Goal: Find specific page/section: Find specific page/section

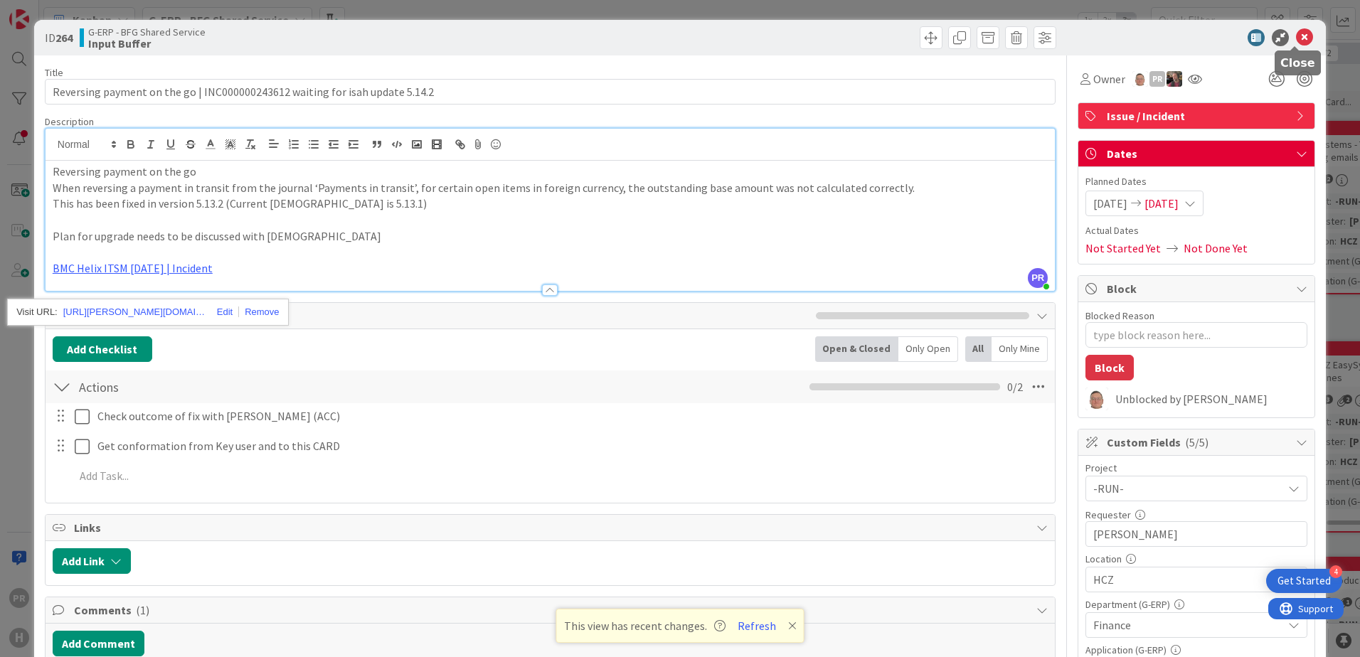
click at [1296, 38] on icon at bounding box center [1304, 37] width 17 height 17
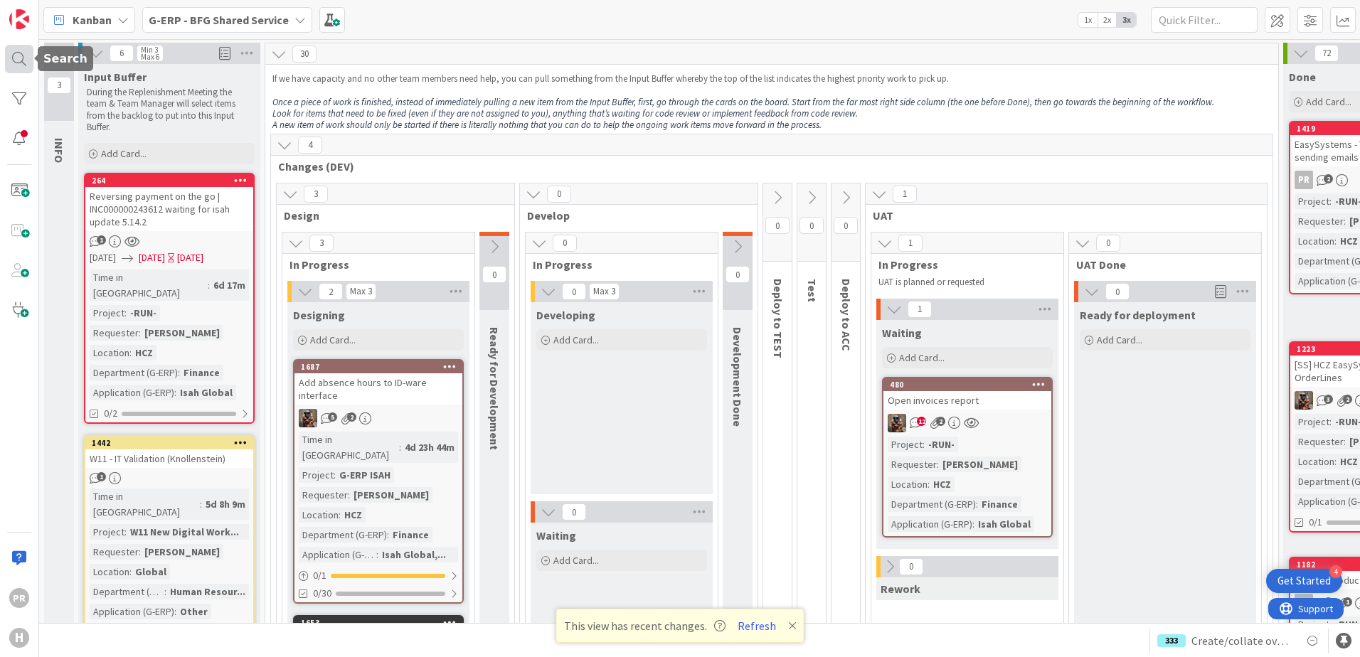
click at [18, 58] on div at bounding box center [19, 59] width 28 height 28
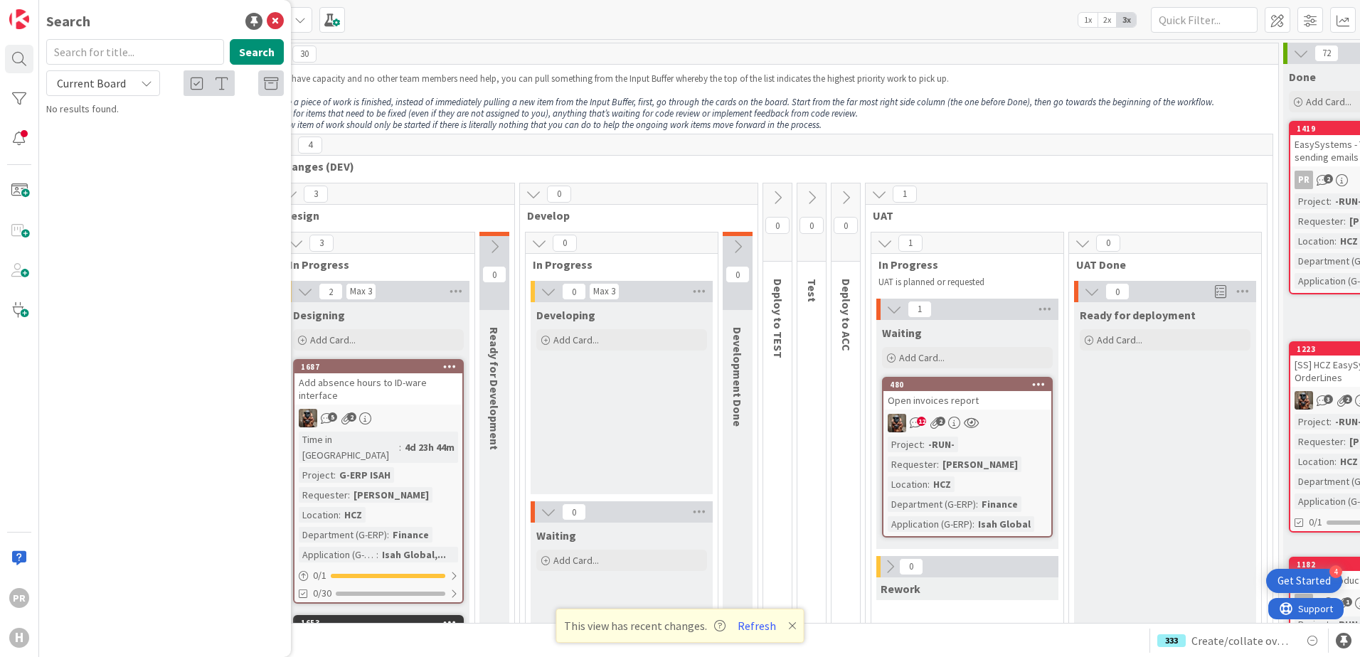
click at [133, 50] on input "text" at bounding box center [135, 52] width 178 height 26
type input "fms"
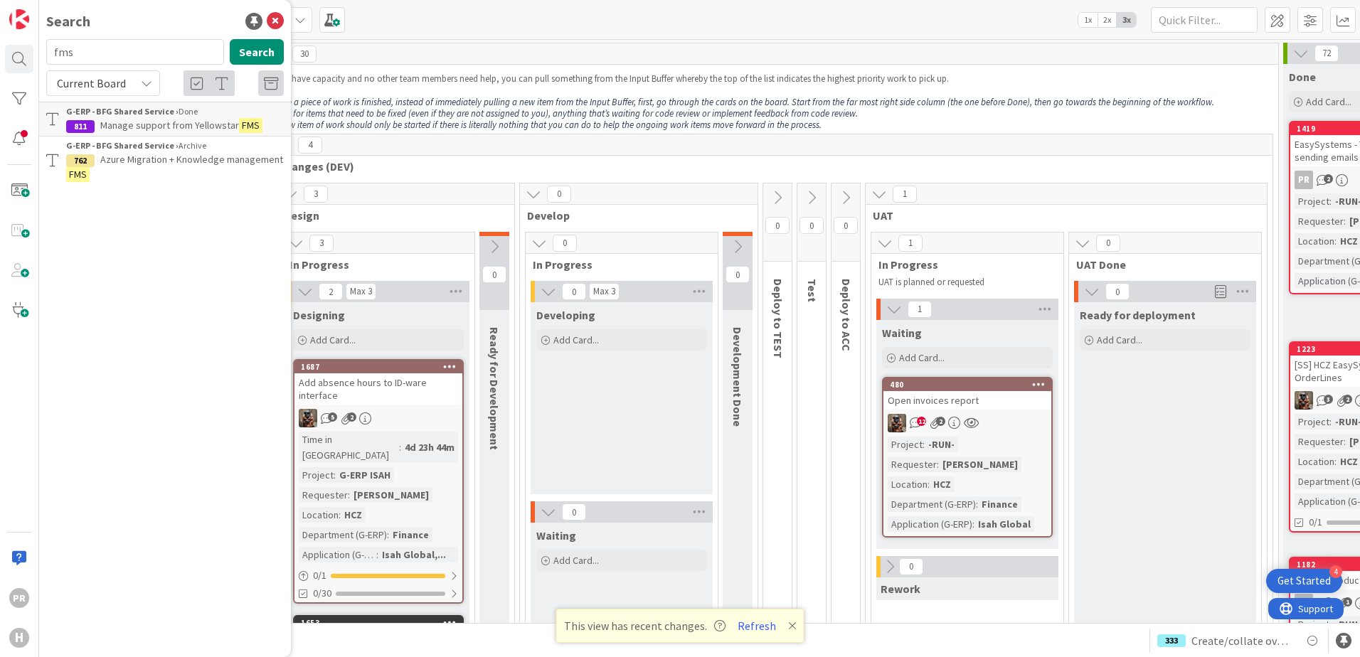
click at [171, 164] on span "Azure Migration + Knowledge management" at bounding box center [191, 159] width 183 height 13
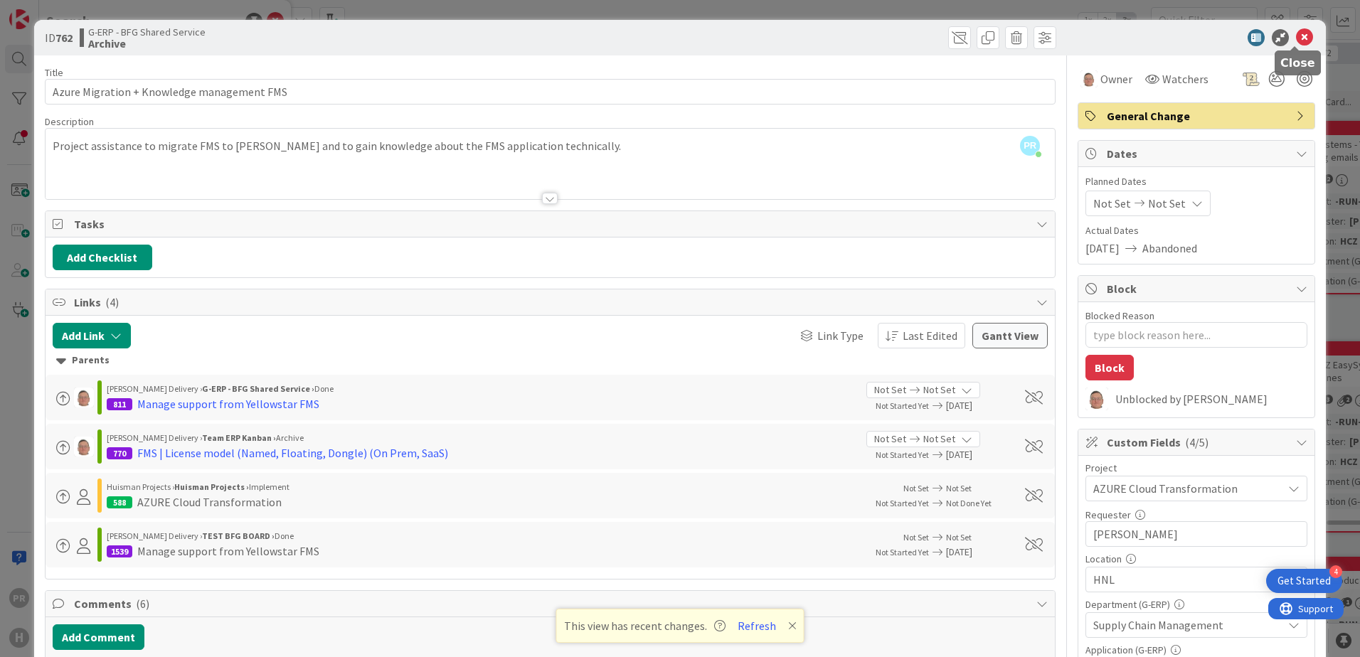
click at [1297, 33] on icon at bounding box center [1304, 37] width 17 height 17
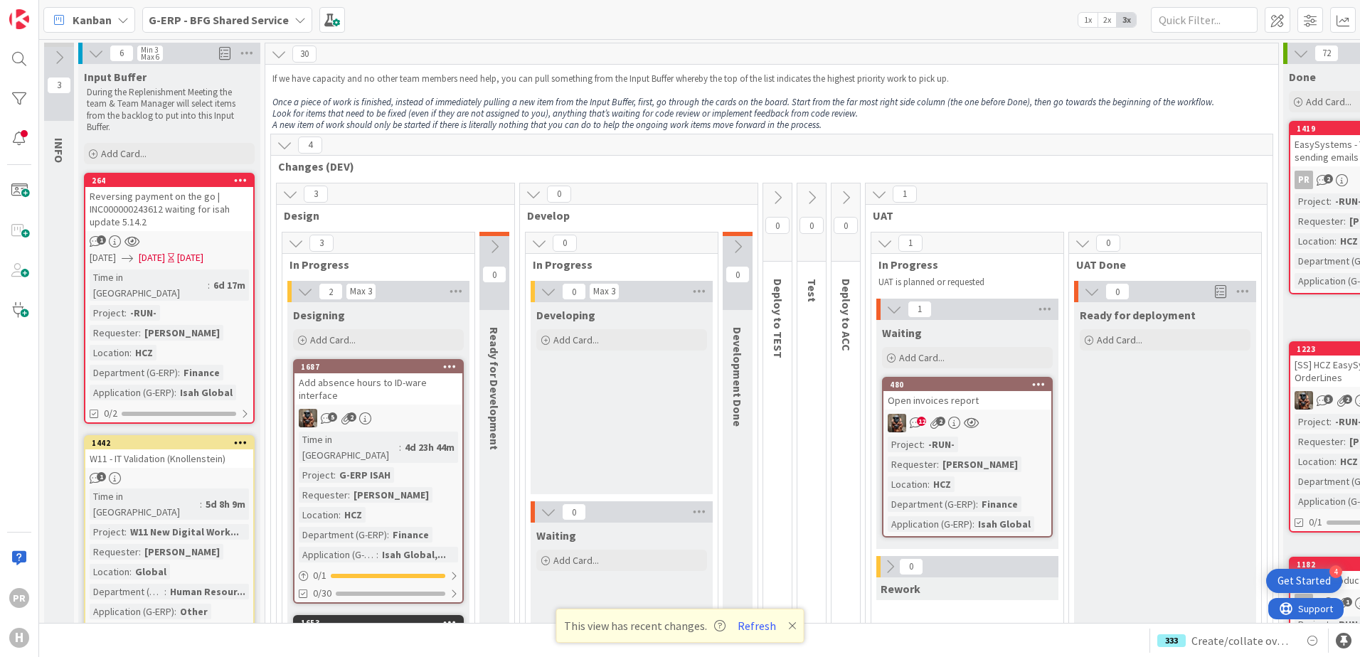
click at [197, 21] on b "G-ERP - BFG Shared Service" at bounding box center [219, 20] width 140 height 14
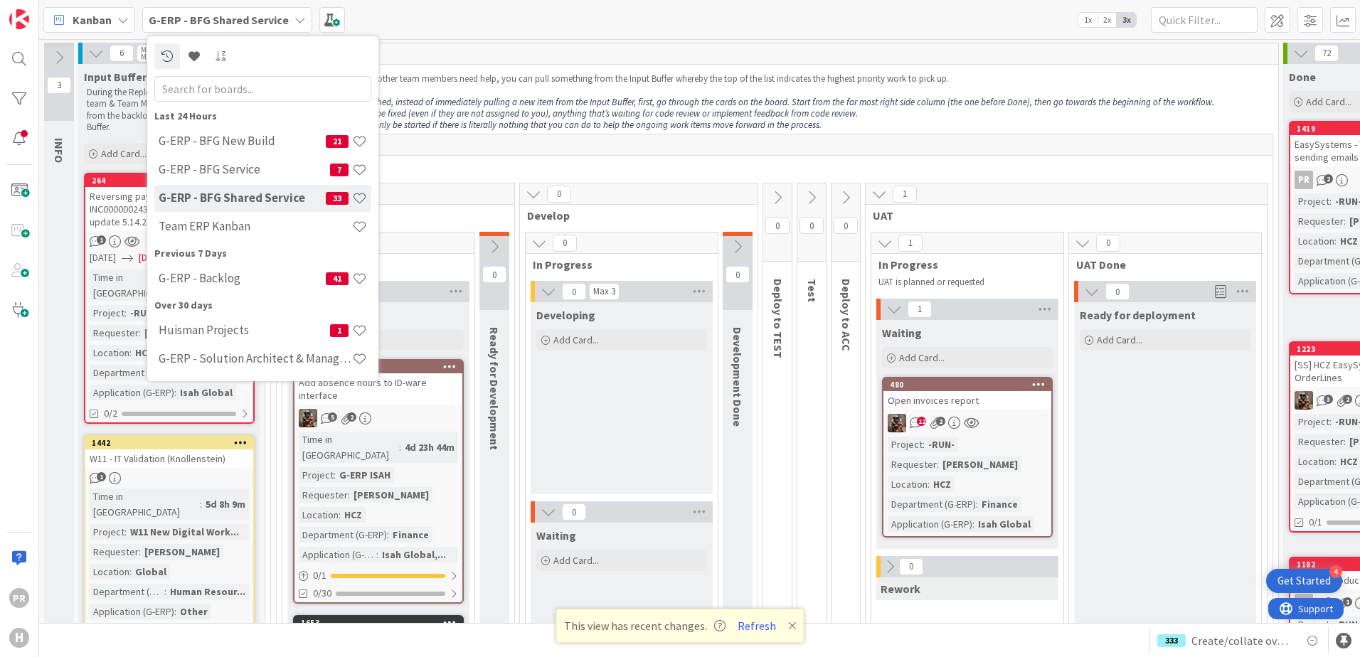
click at [209, 277] on h4 "G-ERP - Backlog" at bounding box center [242, 278] width 167 height 14
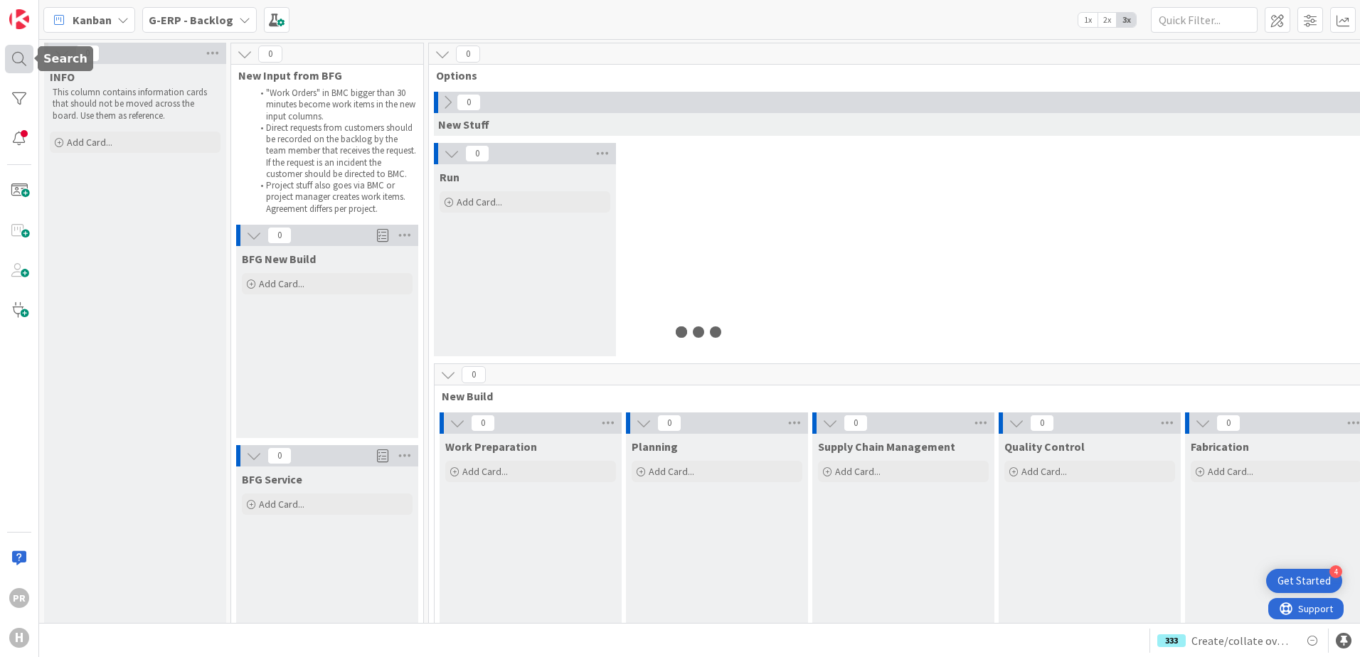
click at [11, 67] on div at bounding box center [19, 59] width 28 height 28
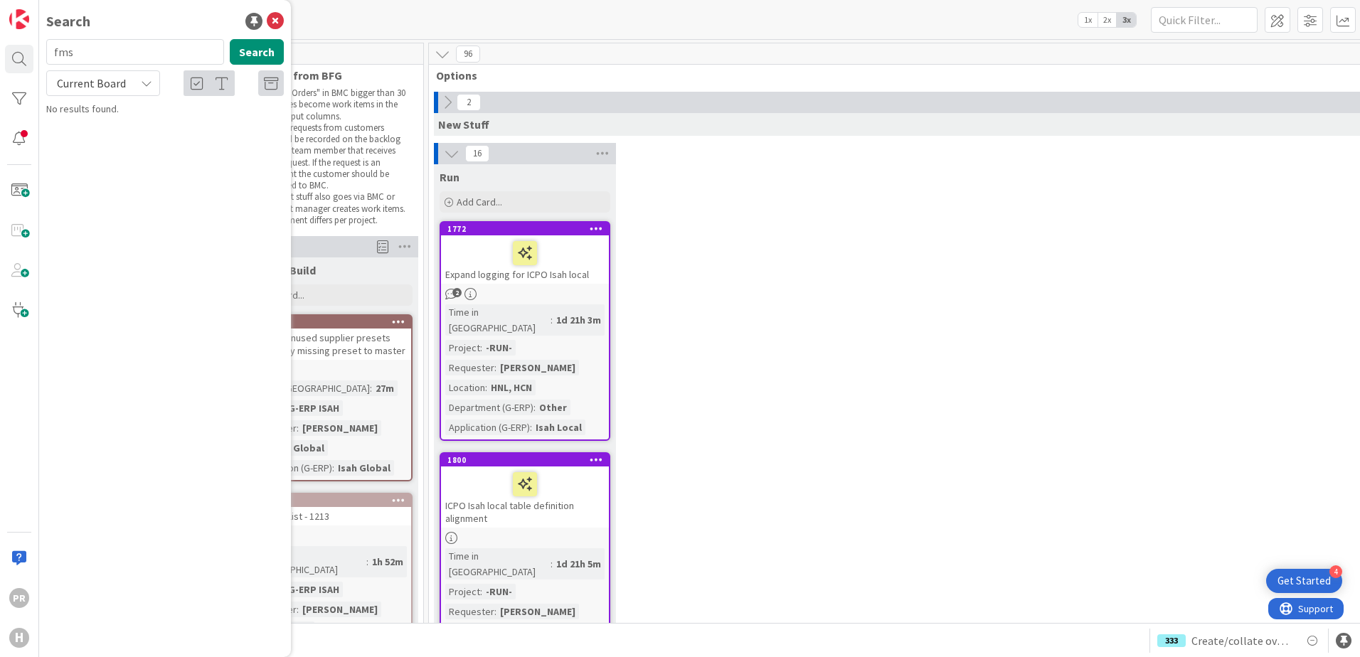
click at [128, 85] on div "Current Board" at bounding box center [103, 83] width 114 height 26
click at [122, 143] on span "All Boards" at bounding box center [128, 142] width 148 height 21
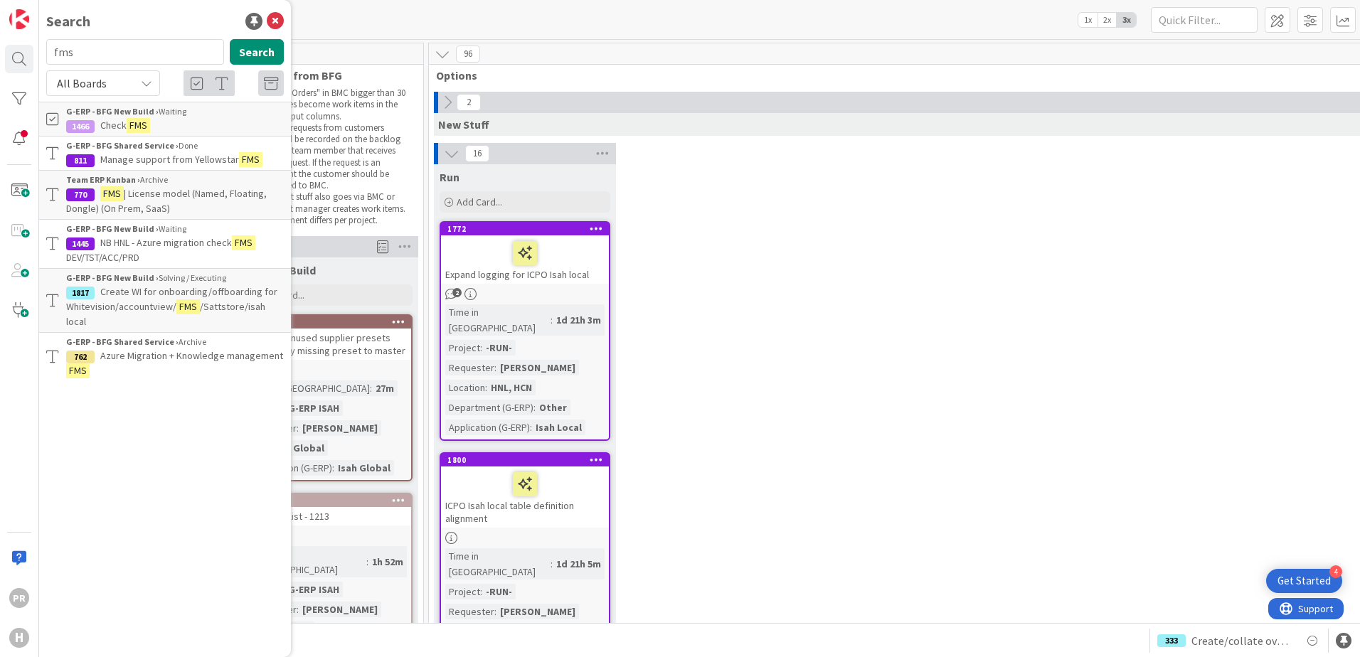
click at [157, 118] on p "Check FMS" at bounding box center [175, 125] width 218 height 15
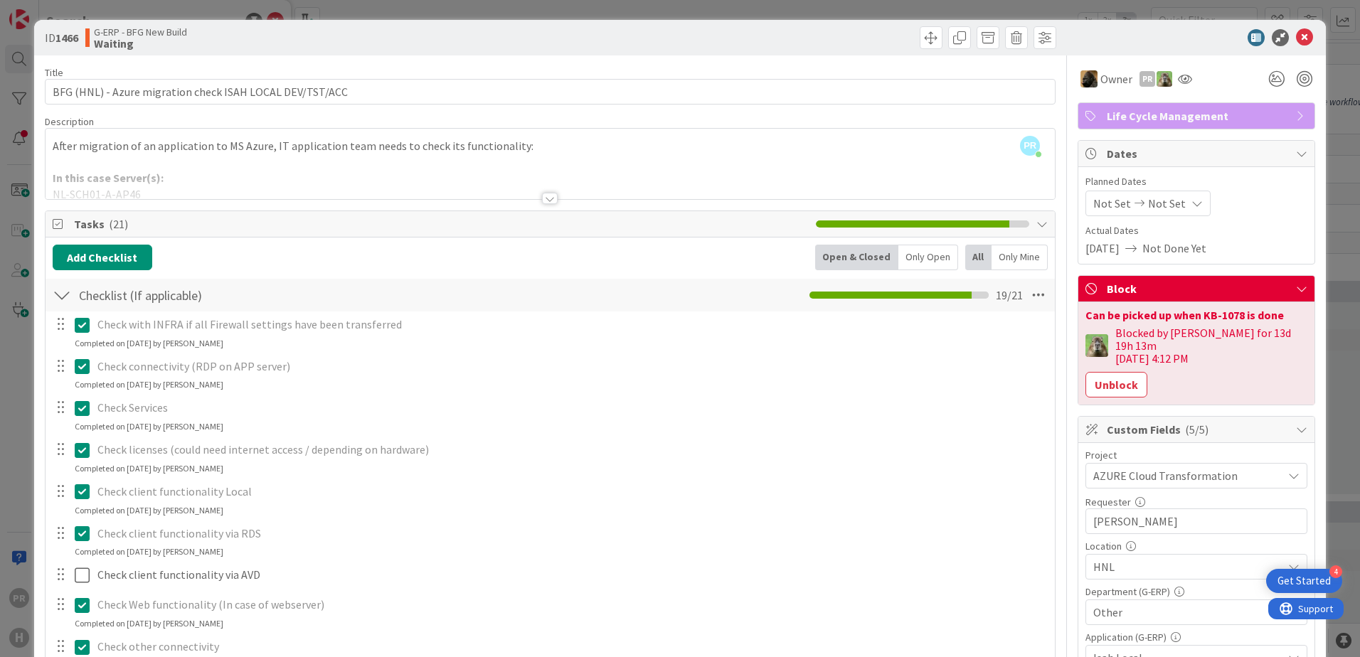
click at [542, 195] on div at bounding box center [550, 198] width 16 height 11
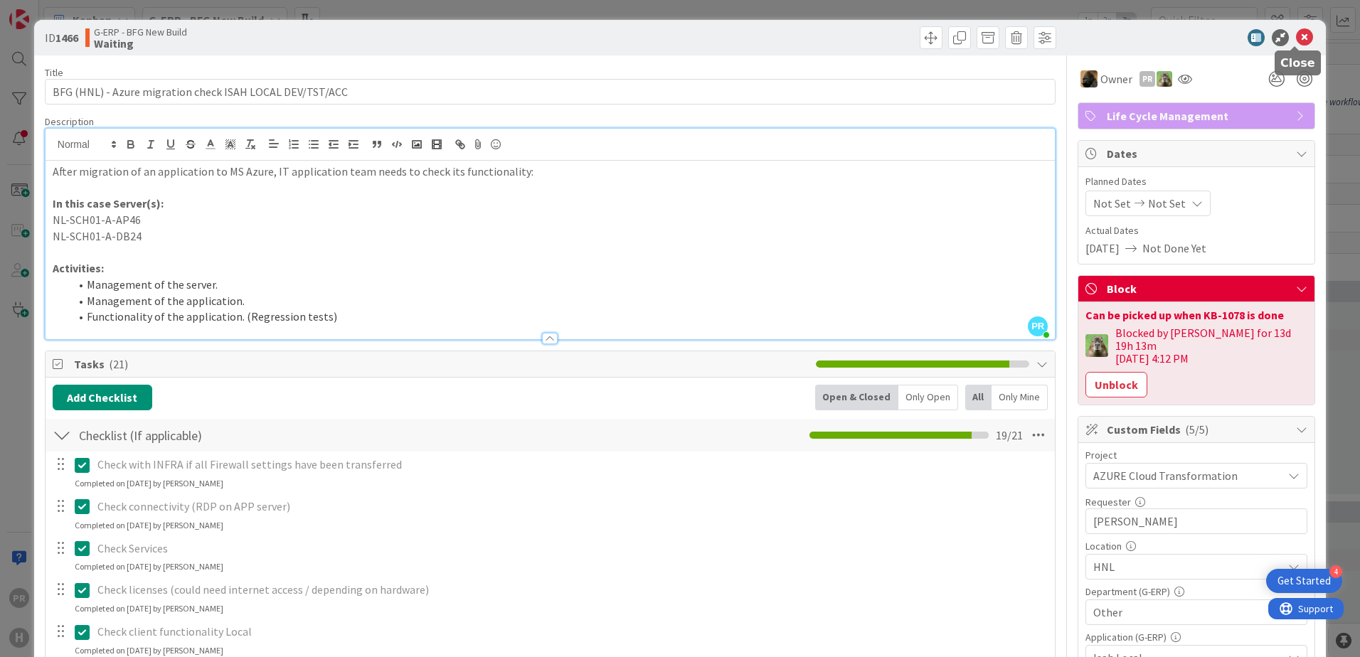
click at [1302, 39] on icon at bounding box center [1304, 37] width 17 height 17
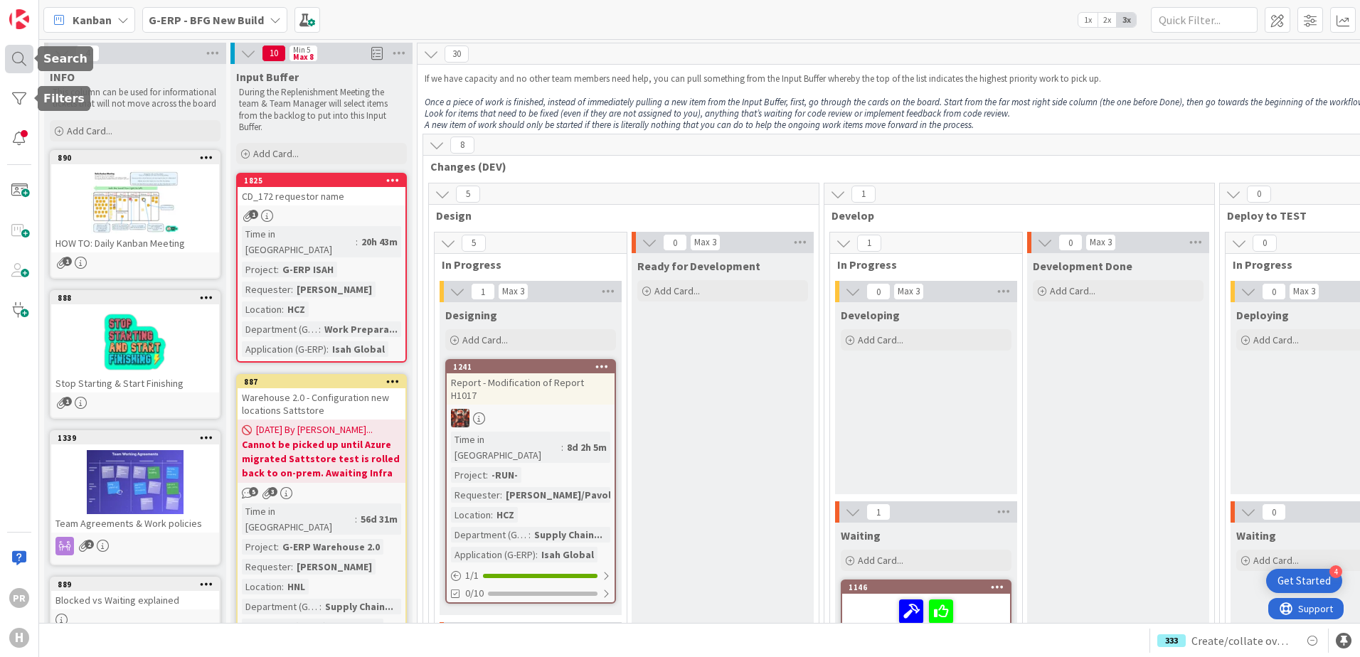
click at [27, 65] on div at bounding box center [19, 59] width 28 height 28
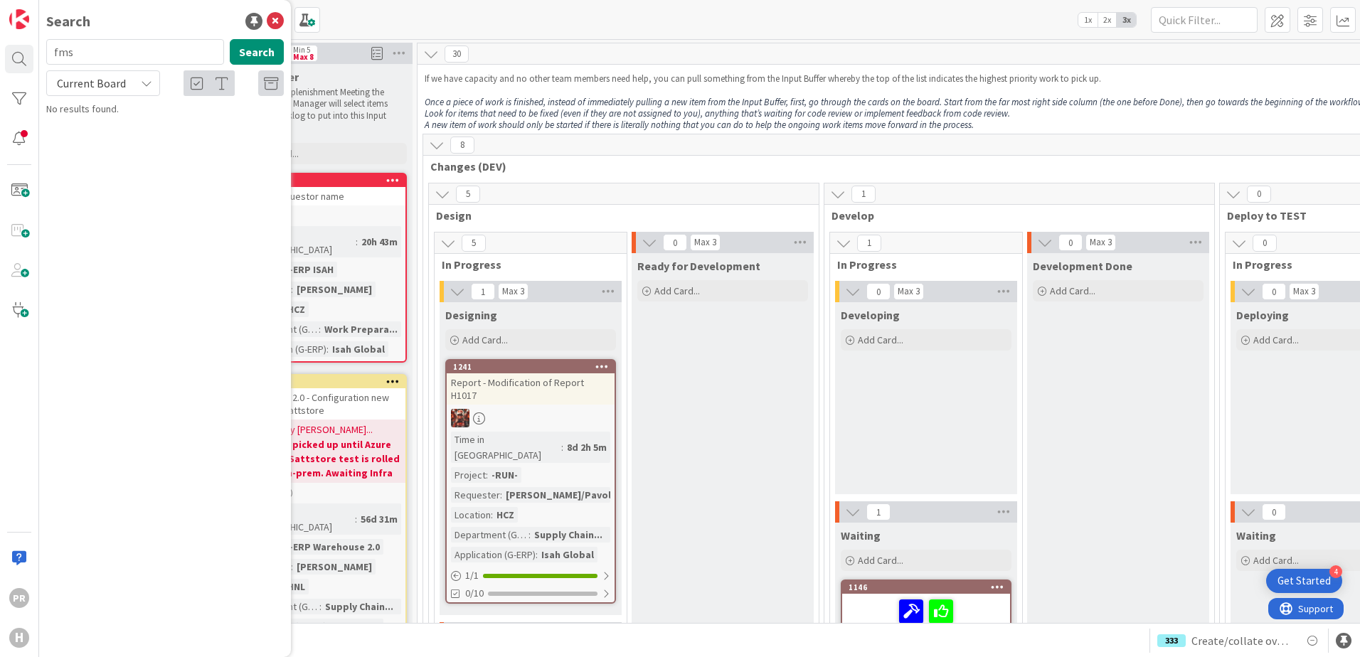
click at [114, 82] on span "Current Board" at bounding box center [91, 83] width 69 height 14
click at [99, 140] on span "All Boards" at bounding box center [128, 142] width 148 height 21
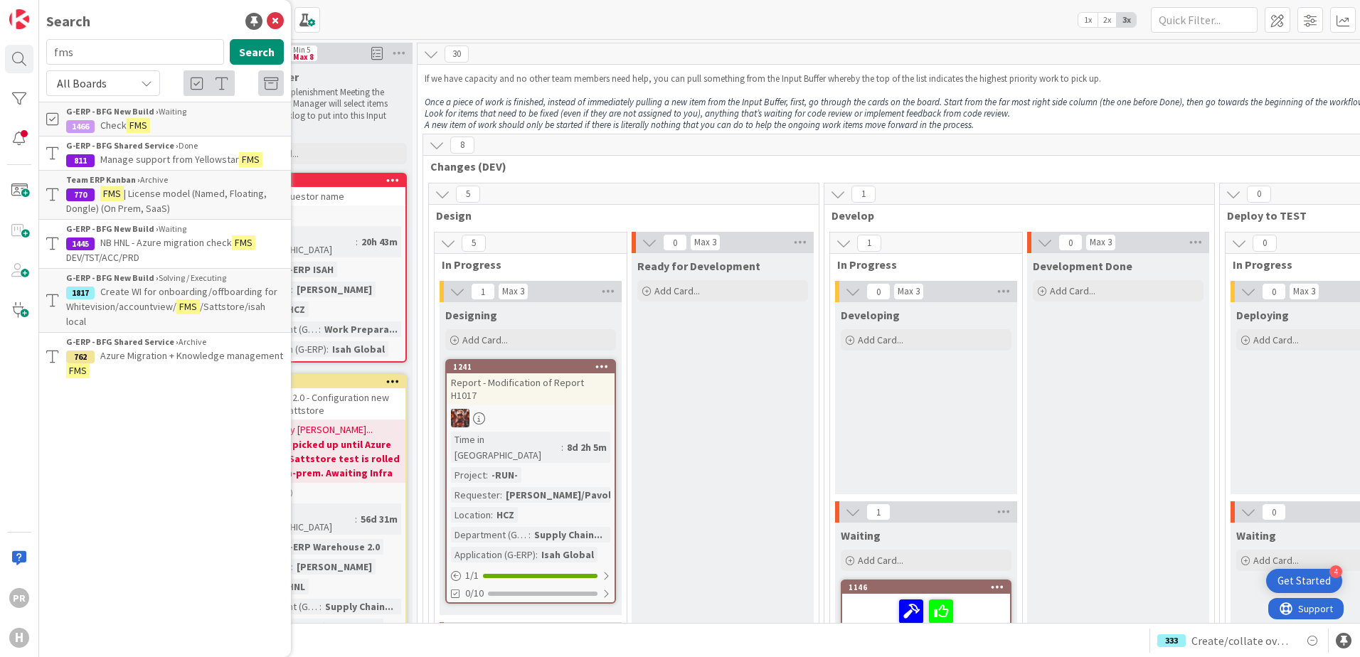
click at [163, 244] on span "NB HNL - Azure migration check" at bounding box center [166, 242] width 132 height 13
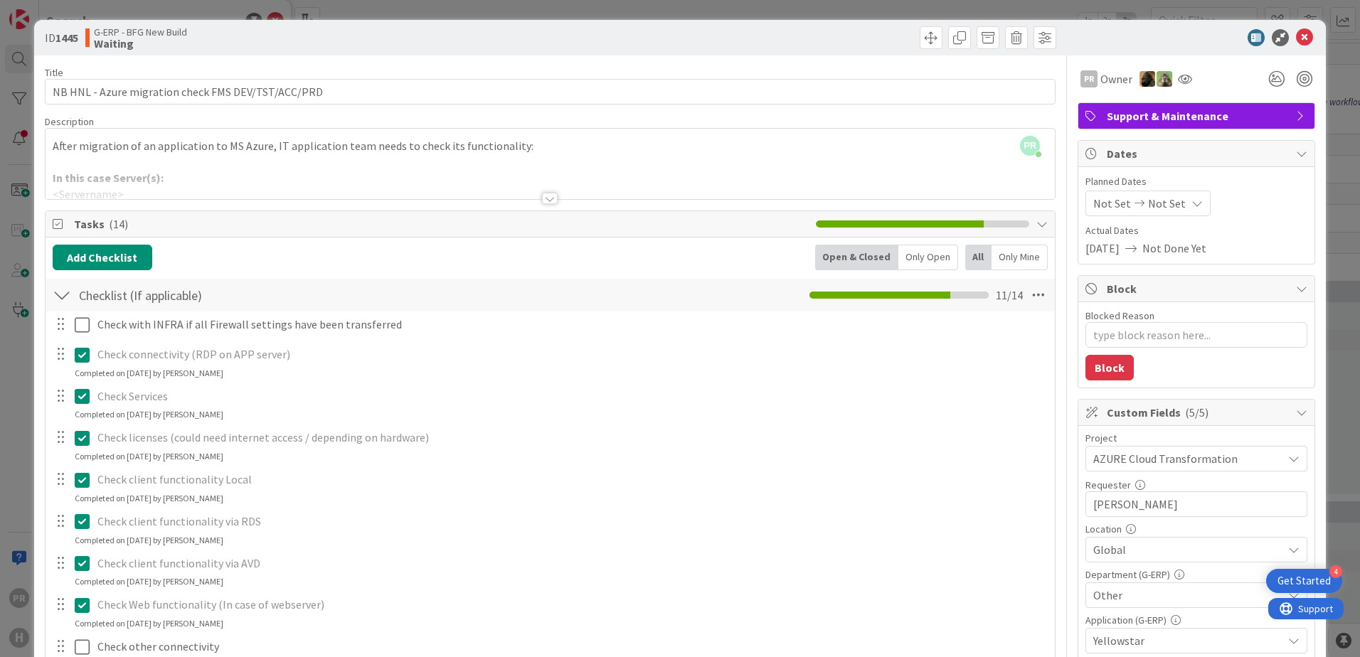
click at [542, 196] on div at bounding box center [550, 198] width 16 height 11
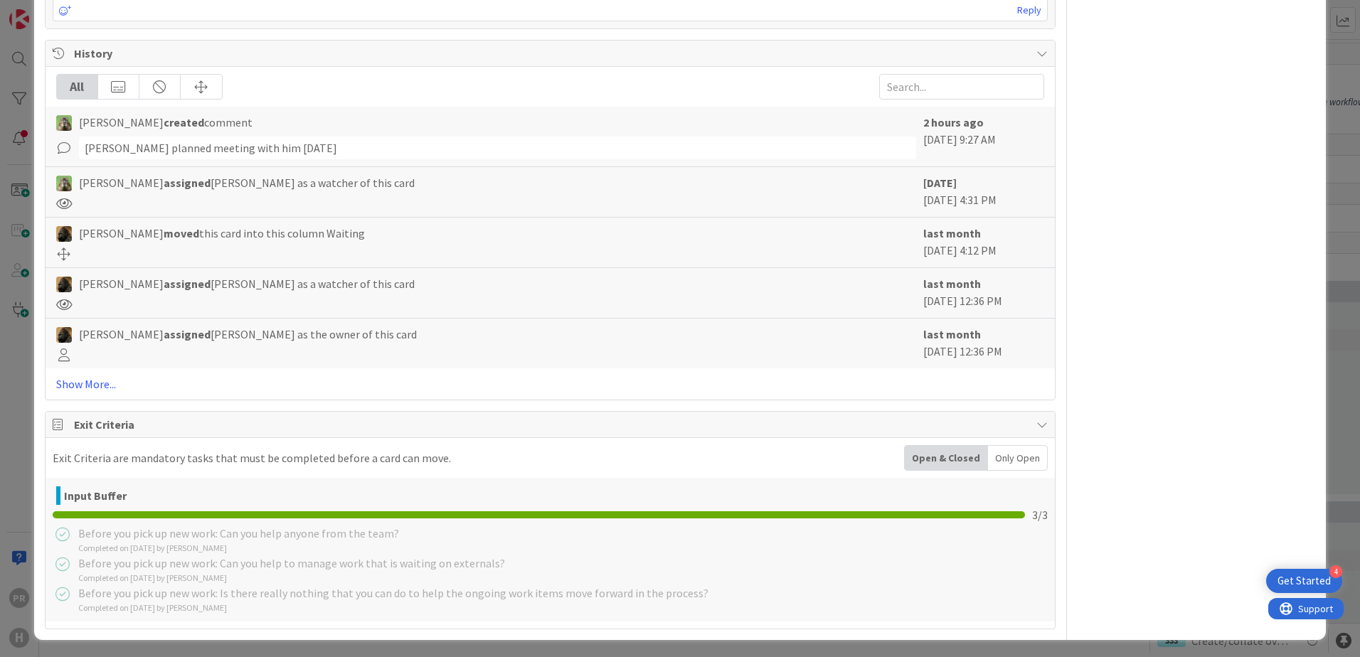
scroll to position [1651, 0]
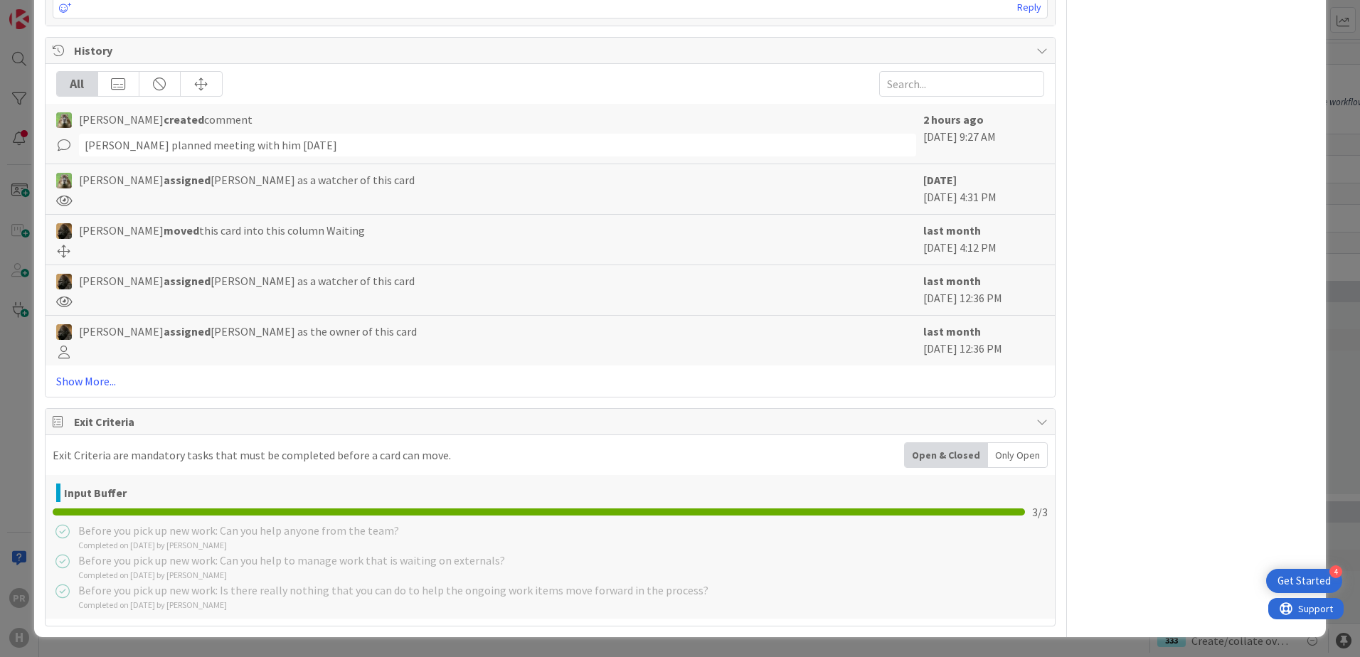
type textarea "x"
